Goal: Navigation & Orientation: Find specific page/section

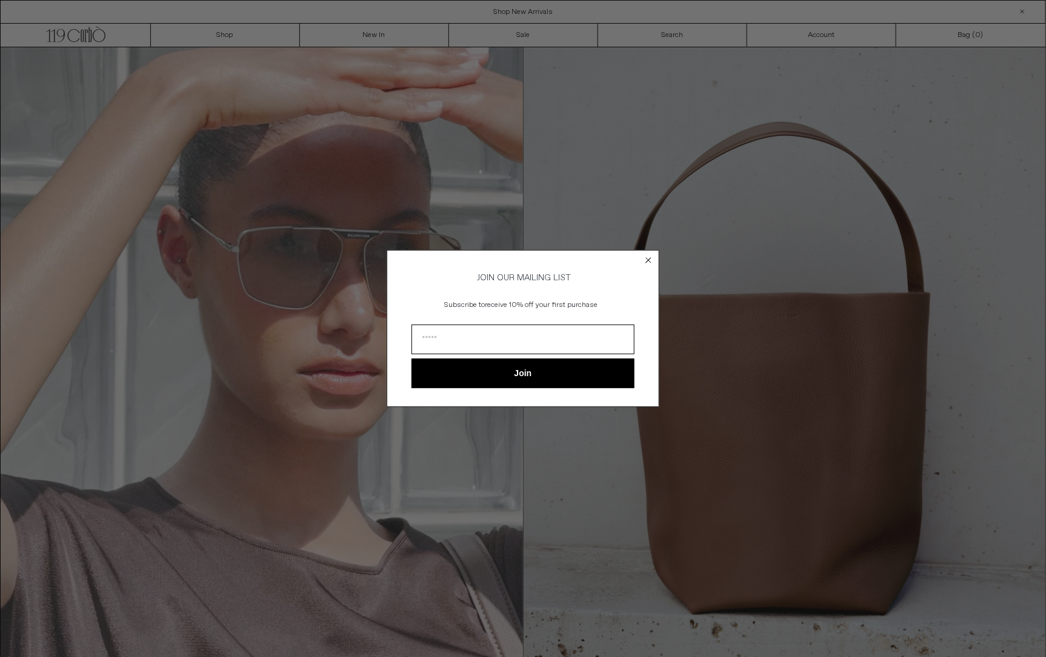
click at [648, 255] on circle "Close dialog" at bounding box center [649, 261] width 12 height 12
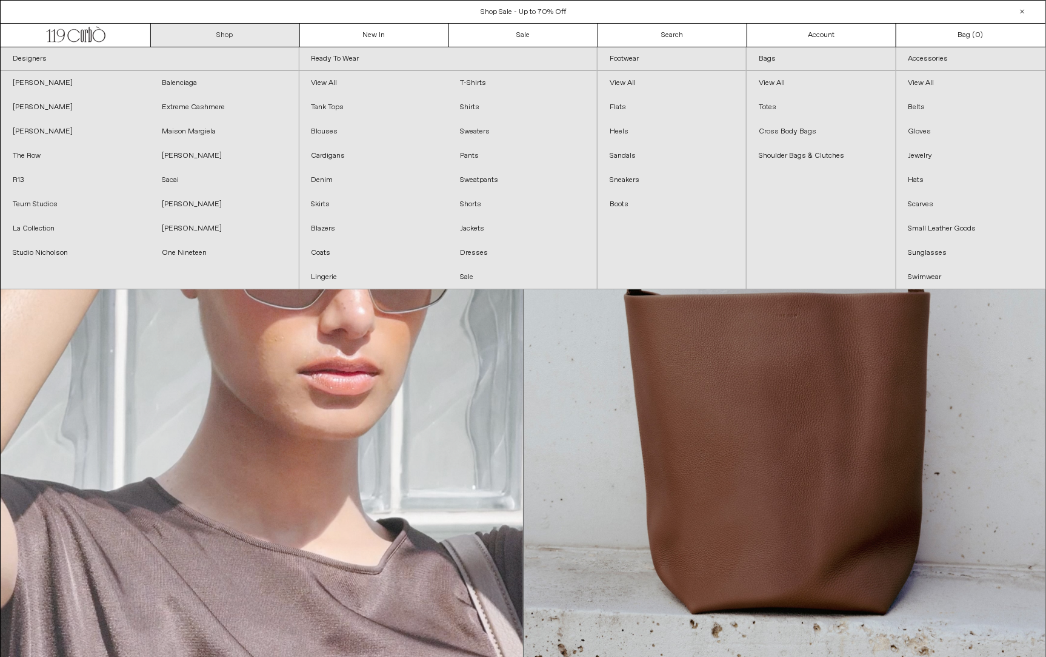
click at [210, 30] on link "Shop" at bounding box center [225, 35] width 149 height 23
click at [113, 61] on link "Designers" at bounding box center [150, 59] width 298 height 24
